Goal: Task Accomplishment & Management: Use online tool/utility

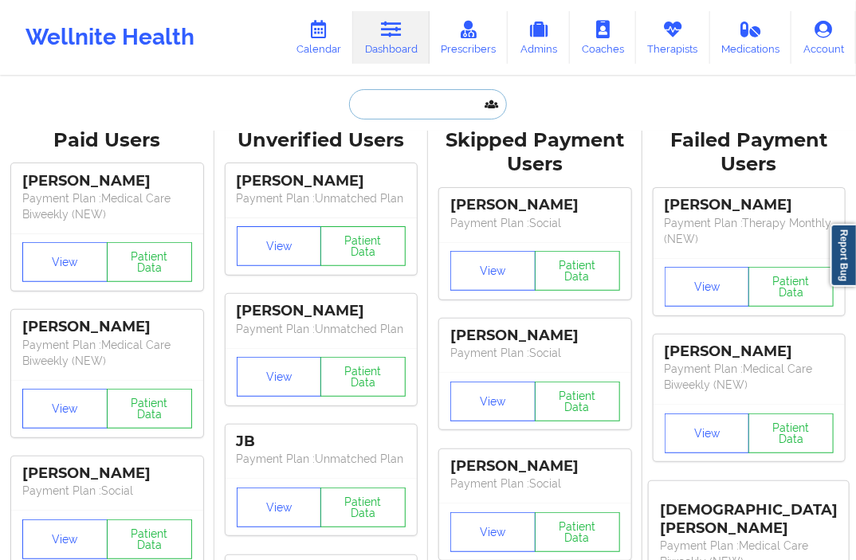
click at [404, 102] on input "text" at bounding box center [428, 104] width 158 height 30
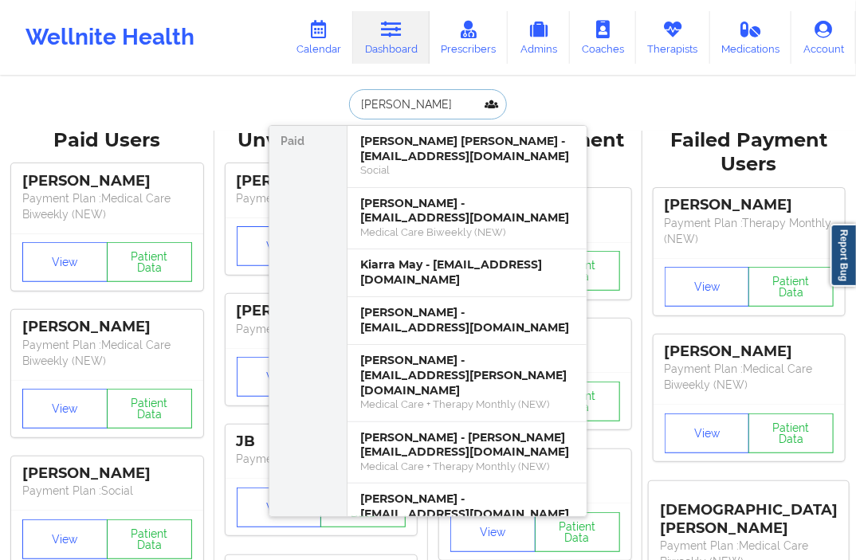
type input "[PERSON_NAME]"
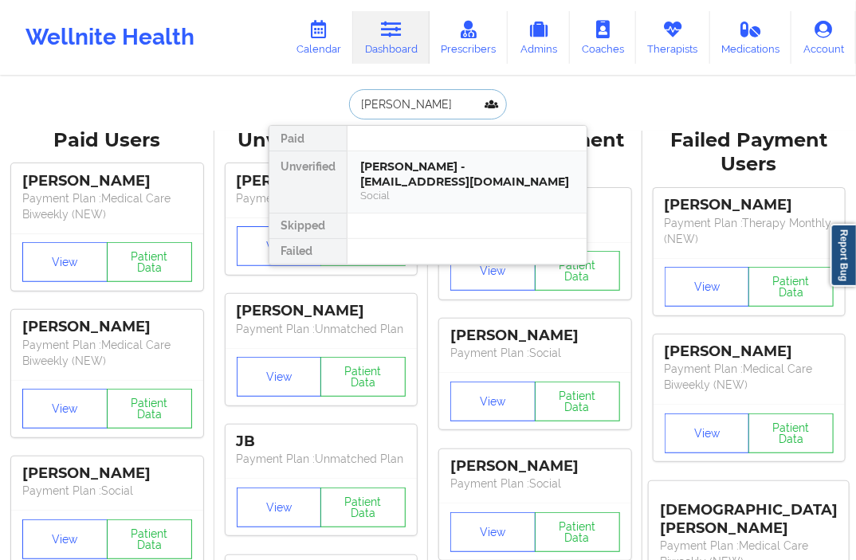
click at [408, 182] on div "[PERSON_NAME] - [EMAIL_ADDRESS][DOMAIN_NAME]" at bounding box center [467, 173] width 214 height 29
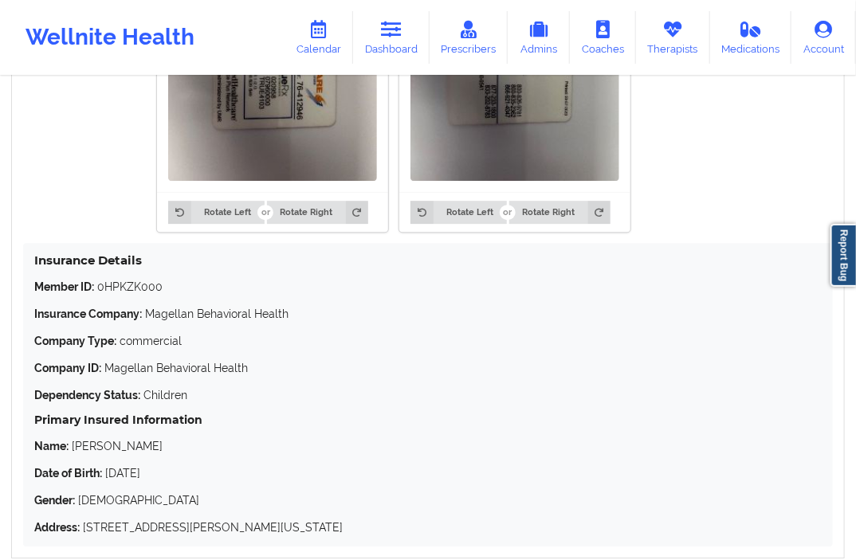
scroll to position [1416, 0]
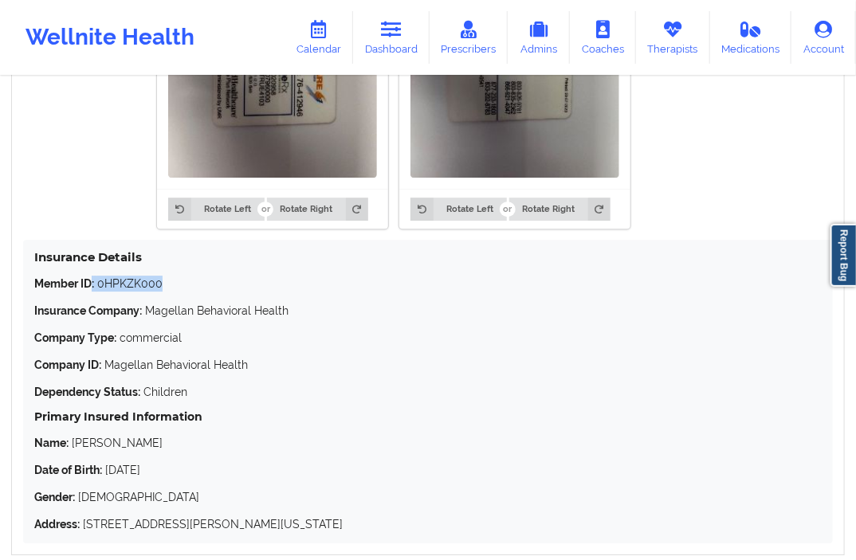
drag, startPoint x: 180, startPoint y: 289, endPoint x: 93, endPoint y: 292, distance: 86.9
click at [93, 292] on p "Member ID: 0HPKZK000" at bounding box center [428, 284] width 788 height 16
copy p ": 0HPKZK000"
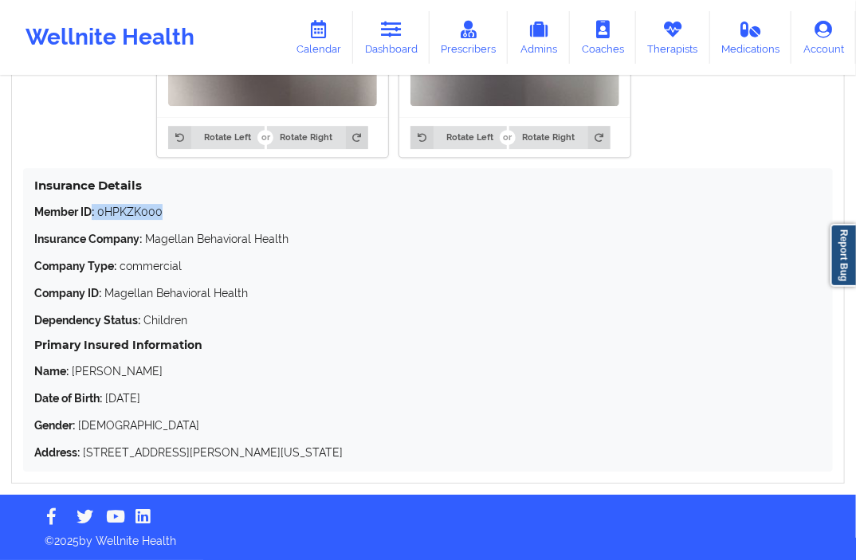
scroll to position [1493, 0]
drag, startPoint x: 181, startPoint y: 365, endPoint x: 92, endPoint y: 375, distance: 89.1
click at [92, 375] on p "Name: [PERSON_NAME]" at bounding box center [428, 371] width 788 height 16
click at [80, 375] on p "Name: [PERSON_NAME]" at bounding box center [428, 371] width 788 height 16
click at [387, 35] on icon at bounding box center [391, 30] width 21 height 18
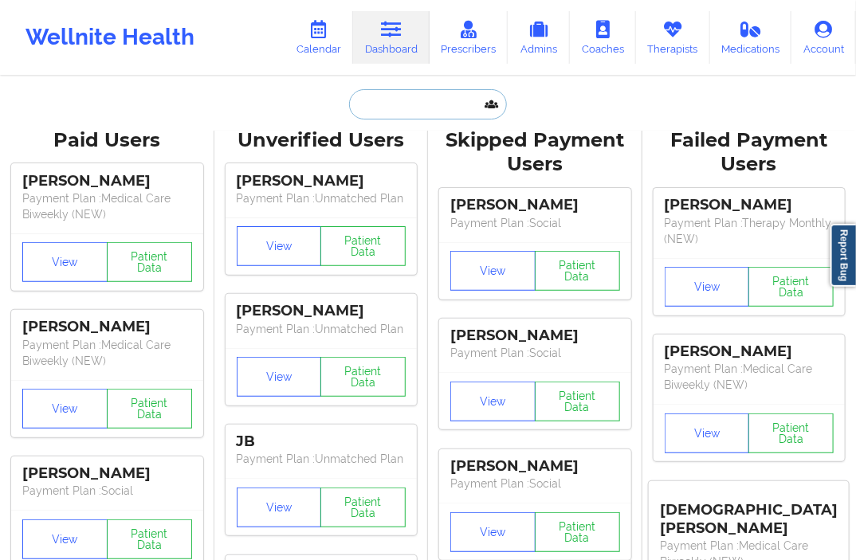
click at [396, 102] on input "text" at bounding box center [428, 104] width 158 height 30
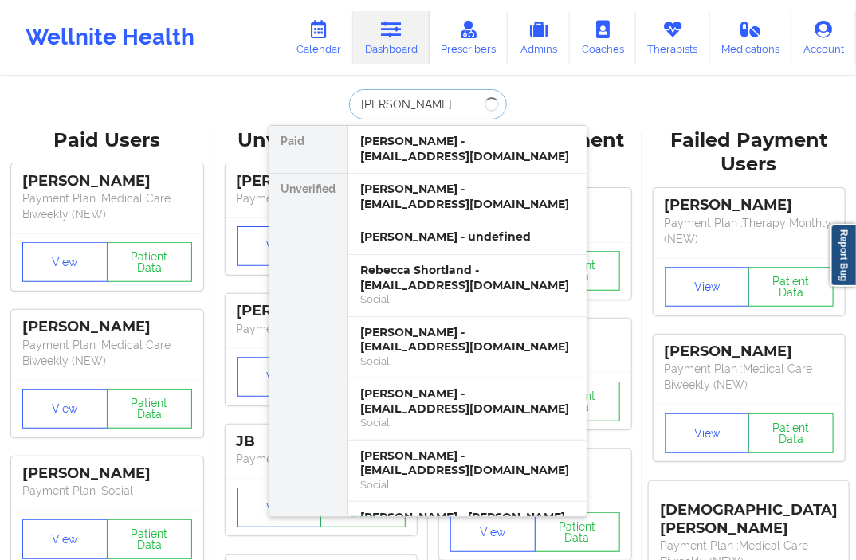
type input "[PERSON_NAME]"
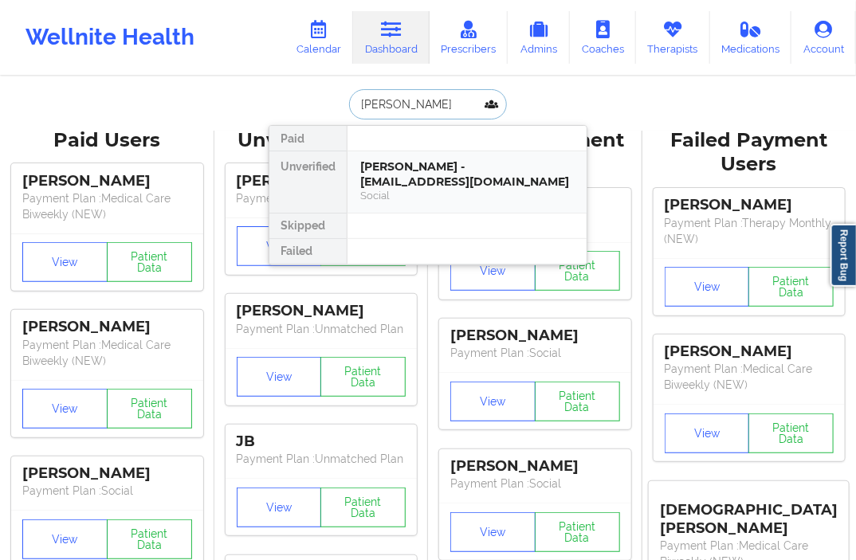
click at [437, 177] on div "[PERSON_NAME] - [EMAIL_ADDRESS][DOMAIN_NAME]" at bounding box center [467, 173] width 214 height 29
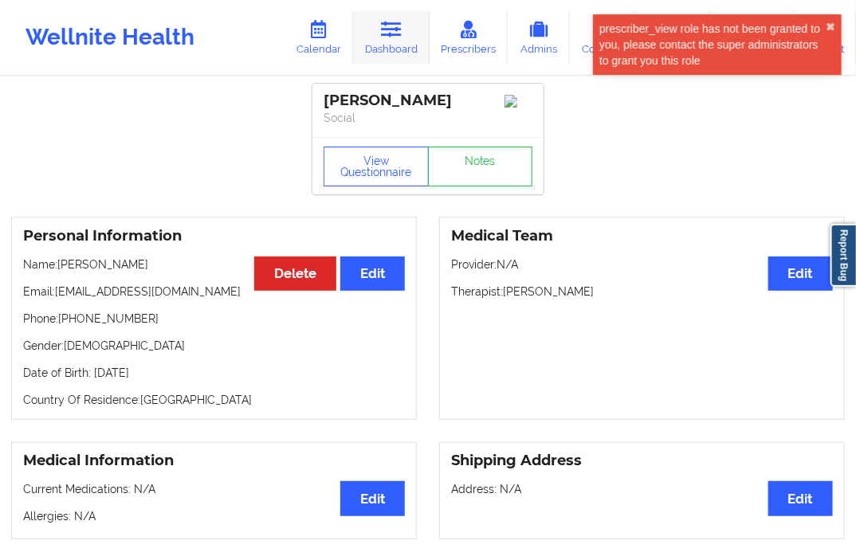
click at [403, 50] on link "Dashboard" at bounding box center [391, 37] width 77 height 53
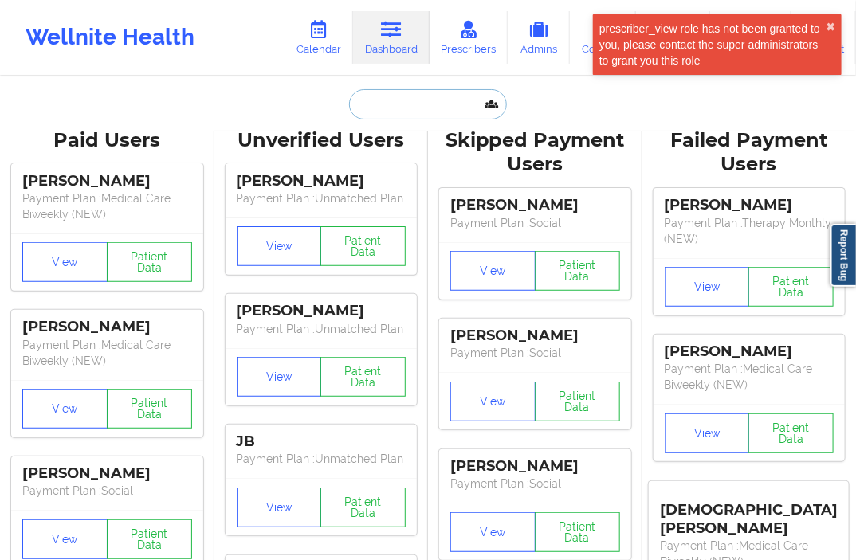
click at [395, 100] on input "text" at bounding box center [428, 104] width 158 height 30
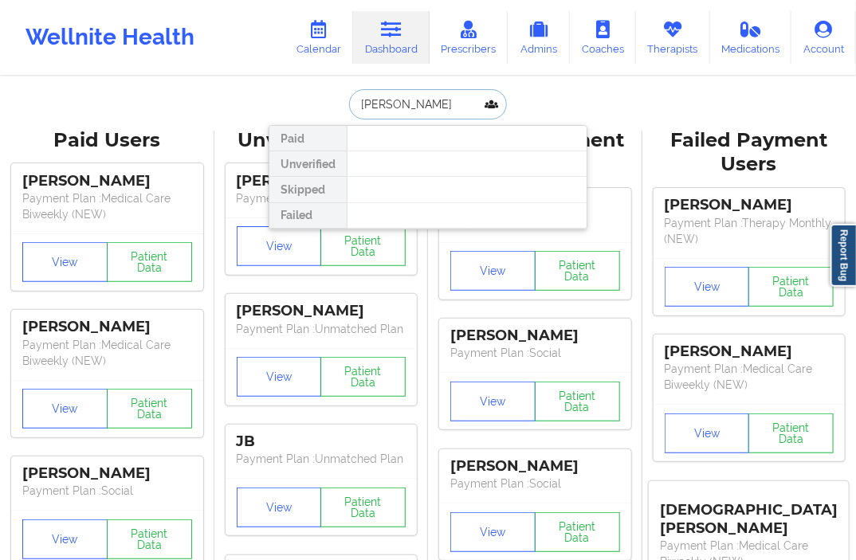
click at [410, 104] on input "[PERSON_NAME]" at bounding box center [428, 104] width 158 height 30
type input "[PERSON_NAME]"
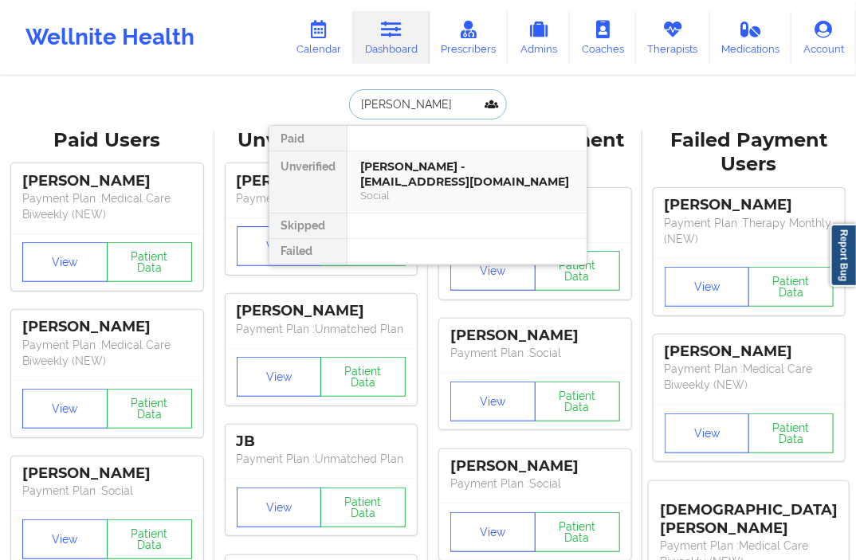
click at [424, 170] on div "[PERSON_NAME] - [EMAIL_ADDRESS][DOMAIN_NAME]" at bounding box center [467, 173] width 214 height 29
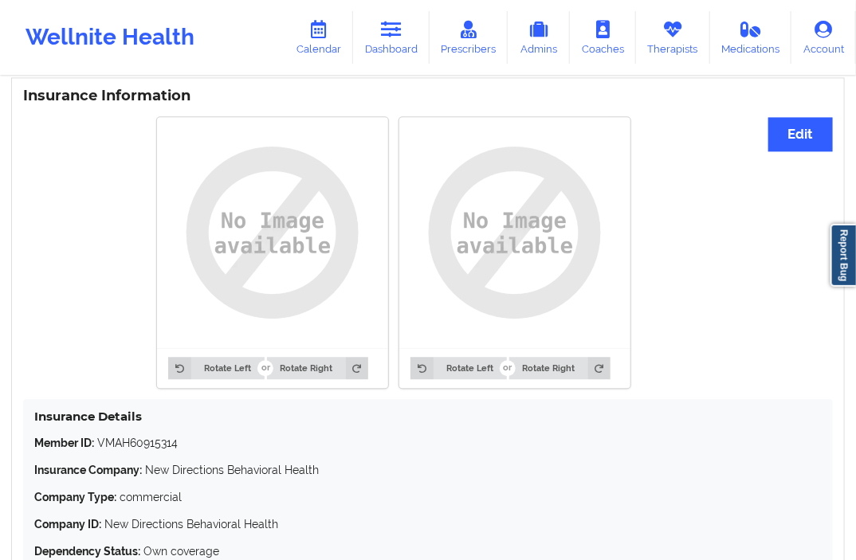
scroll to position [1197, 0]
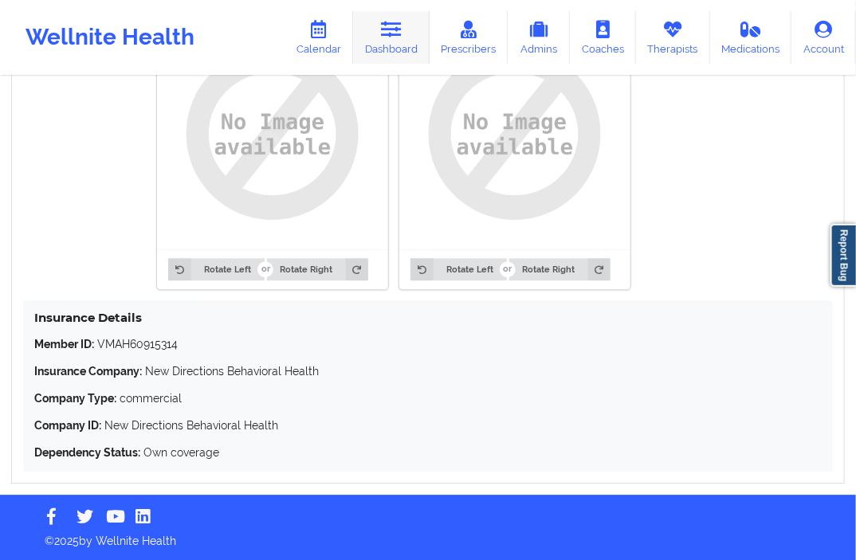
click at [408, 50] on link "Dashboard" at bounding box center [391, 37] width 77 height 53
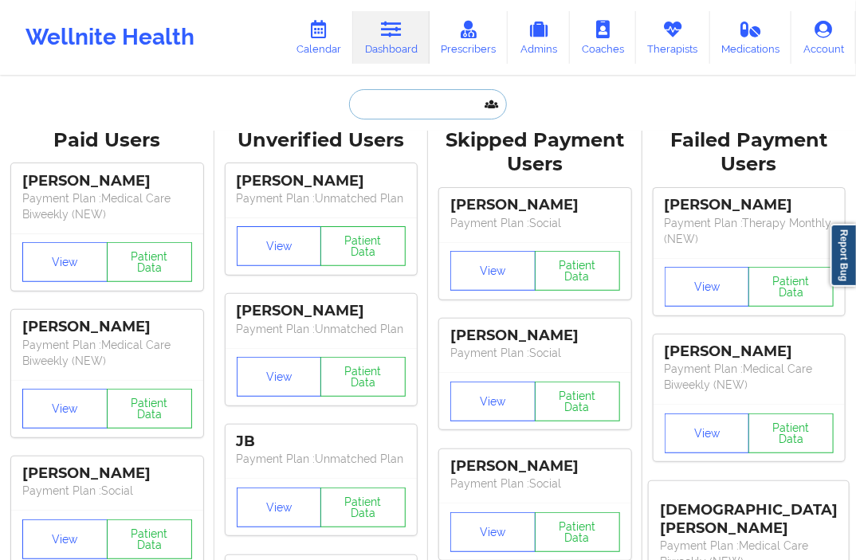
click at [391, 114] on input "text" at bounding box center [428, 104] width 158 height 30
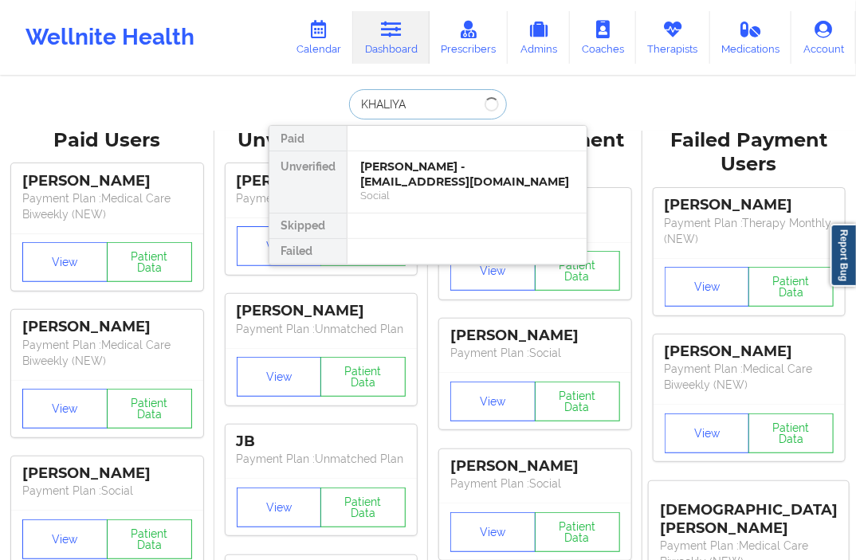
type input "KHALIYAH"
click at [386, 192] on div "Social" at bounding box center [467, 196] width 214 height 14
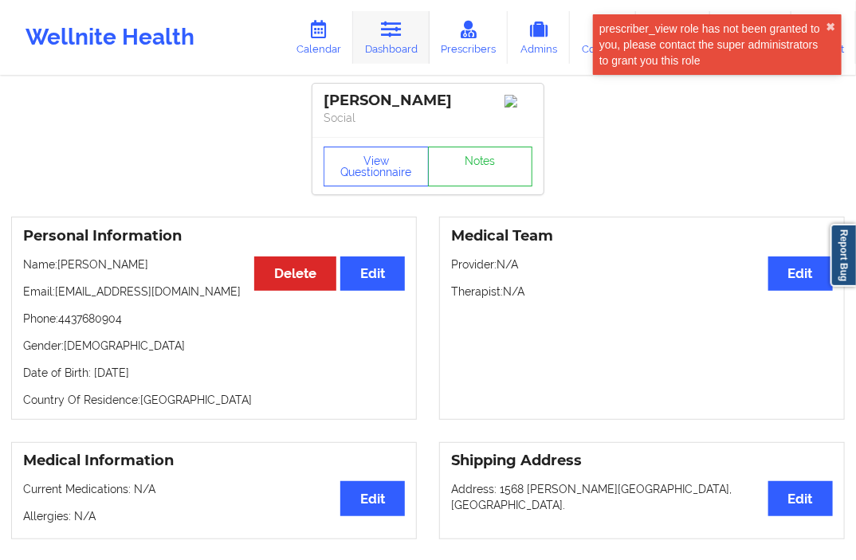
click at [384, 34] on icon at bounding box center [391, 30] width 21 height 18
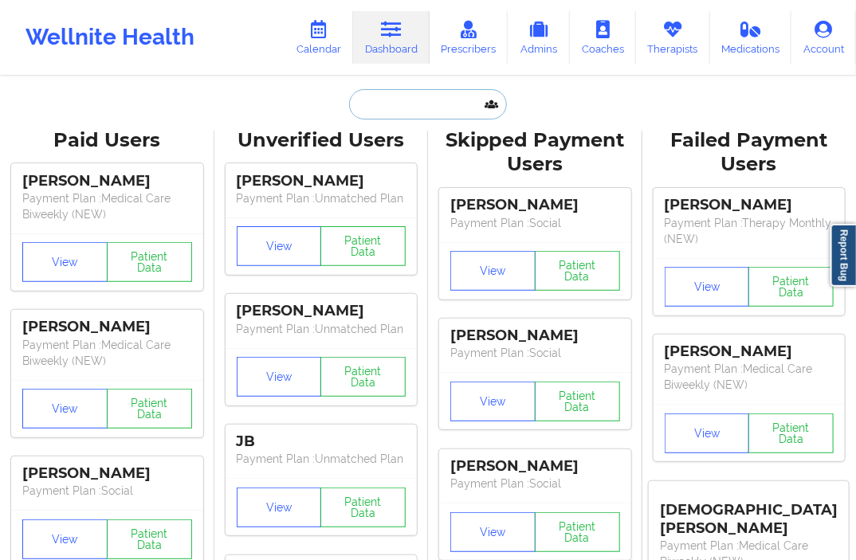
click at [383, 116] on input "text" at bounding box center [428, 104] width 158 height 30
paste input "964835909"
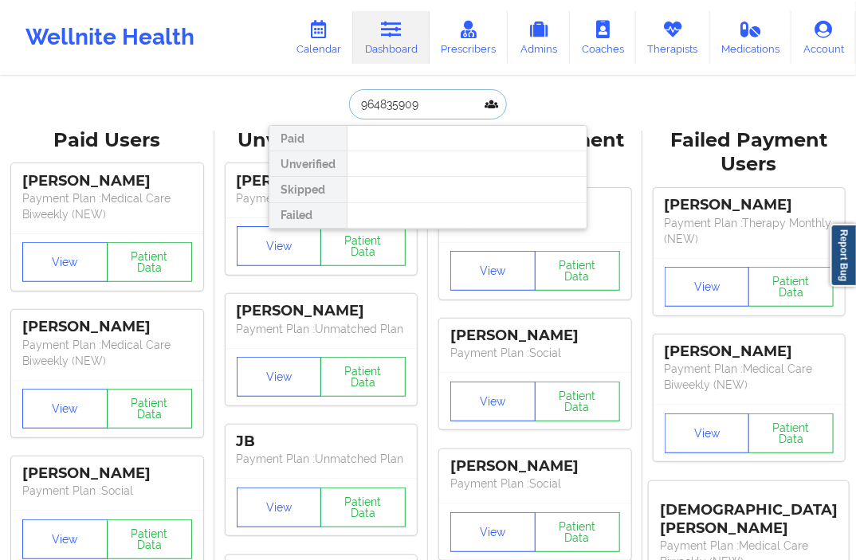
type input "964835909"
drag, startPoint x: 443, startPoint y: 105, endPoint x: 307, endPoint y: 122, distance: 137.3
type input "KHALIYAH"
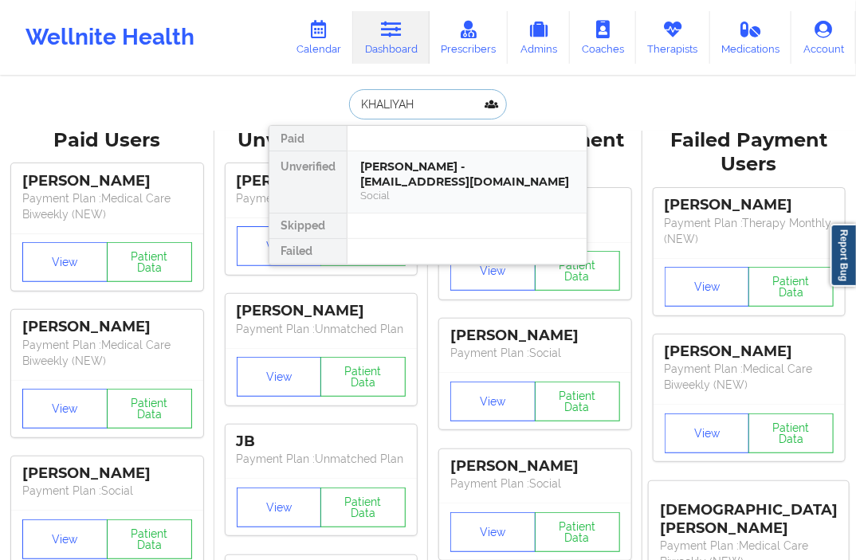
click at [418, 152] on div "[PERSON_NAME] - [EMAIL_ADDRESS][DOMAIN_NAME] Social" at bounding box center [467, 181] width 239 height 61
